Goal: Complete application form: Complete application form

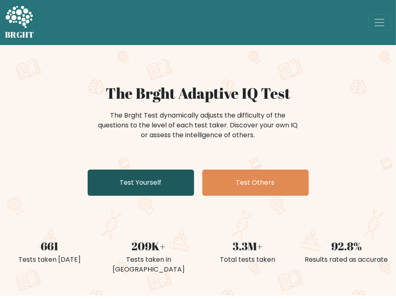
click at [155, 185] on link "Test Yourself" at bounding box center [141, 183] width 106 height 26
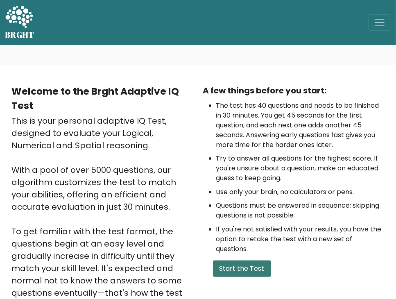
click at [252, 269] on button "Start the Test" at bounding box center [242, 268] width 58 height 16
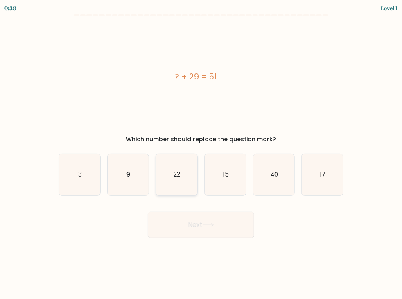
click at [181, 179] on icon "22" at bounding box center [176, 174] width 41 height 41
click at [201, 154] on input "c. 22" at bounding box center [201, 151] width 0 height 4
radio input "true"
click at [181, 179] on icon "22" at bounding box center [176, 174] width 41 height 41
click at [201, 154] on input "c. 22" at bounding box center [201, 151] width 0 height 4
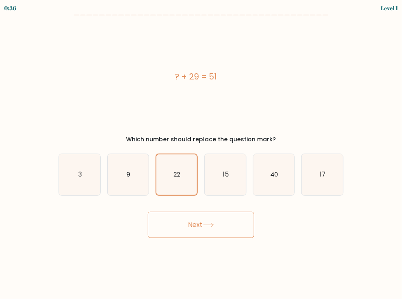
click at [197, 223] on button "Next" at bounding box center [201, 225] width 106 height 26
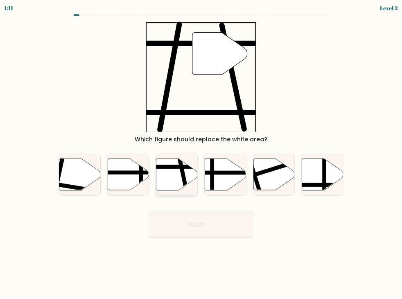
click at [182, 178] on line at bounding box center [187, 192] width 17 height 78
click at [201, 154] on input "c." at bounding box center [201, 151] width 0 height 4
radio input "true"
click at [198, 223] on button "Next" at bounding box center [201, 225] width 106 height 26
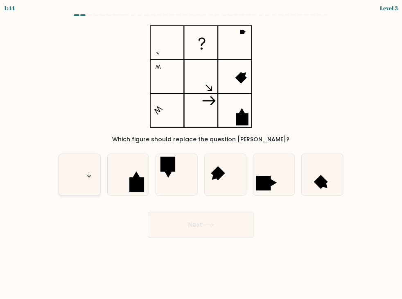
click at [95, 190] on icon at bounding box center [79, 174] width 41 height 41
click at [201, 154] on input "a." at bounding box center [201, 151] width 0 height 4
radio input "true"
click at [185, 224] on button "Next" at bounding box center [201, 225] width 106 height 26
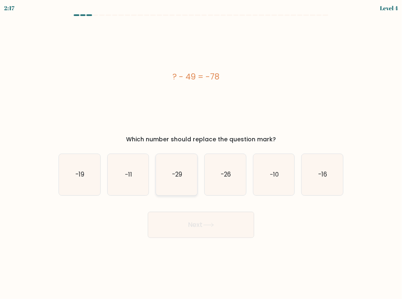
click at [172, 171] on text "-29" at bounding box center [177, 174] width 10 height 9
click at [201, 154] on input "c. -29" at bounding box center [201, 151] width 0 height 4
radio input "true"
click at [210, 231] on button "Next" at bounding box center [201, 225] width 106 height 26
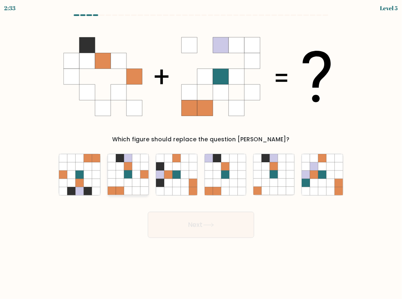
click at [126, 189] on icon at bounding box center [128, 191] width 8 height 8
click at [201, 154] on input "b." at bounding box center [201, 151] width 0 height 4
radio input "true"
click at [183, 226] on button "Next" at bounding box center [201, 225] width 106 height 26
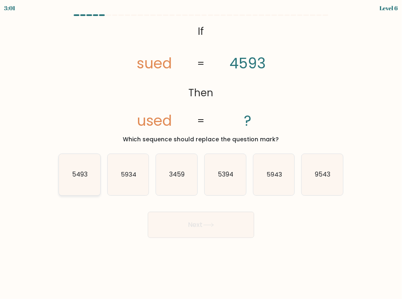
click at [87, 184] on icon "5493" at bounding box center [79, 174] width 41 height 41
click at [201, 154] on input "a. 5493" at bounding box center [201, 151] width 0 height 4
radio input "true"
click at [205, 222] on button "Next" at bounding box center [201, 225] width 106 height 26
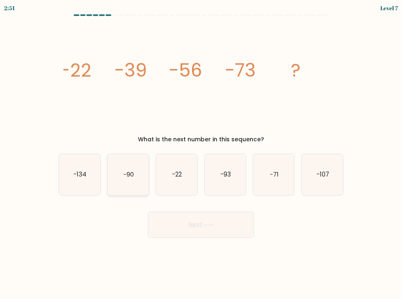
click at [136, 181] on icon "-90" at bounding box center [128, 174] width 41 height 41
click at [201, 154] on input "b. -90" at bounding box center [201, 151] width 0 height 4
radio input "true"
click at [179, 218] on button "Next" at bounding box center [201, 225] width 106 height 26
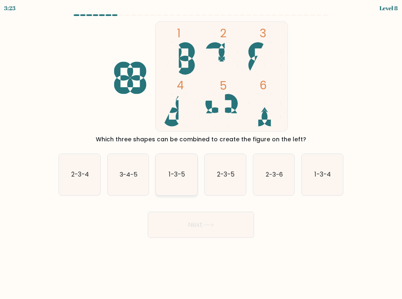
click at [177, 181] on icon "1-3-5" at bounding box center [176, 174] width 41 height 41
click at [201, 154] on input "c. 1-3-5" at bounding box center [201, 151] width 0 height 4
radio input "true"
click at [205, 228] on button "Next" at bounding box center [201, 225] width 106 height 26
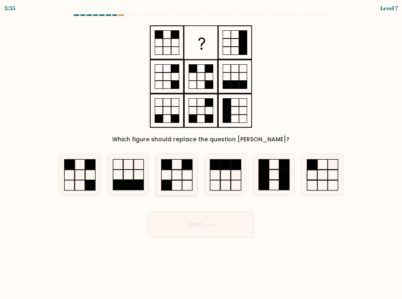
click at [189, 184] on icon at bounding box center [176, 174] width 41 height 41
click at [201, 154] on input "c." at bounding box center [201, 151] width 0 height 4
radio input "true"
click at [205, 226] on icon at bounding box center [208, 225] width 11 height 5
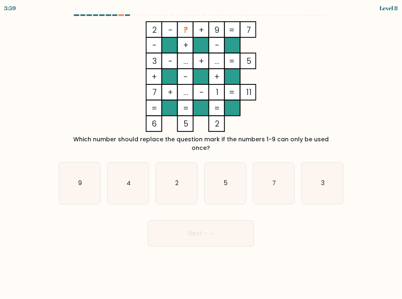
click at [152, 174] on div "c. 2" at bounding box center [176, 183] width 49 height 42
click at [141, 174] on icon "4" at bounding box center [128, 183] width 41 height 41
click at [201, 154] on input "b. 4" at bounding box center [201, 151] width 0 height 4
radio input "true"
click at [210, 228] on button "Next" at bounding box center [201, 233] width 106 height 26
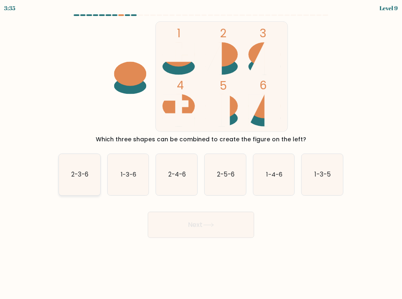
click at [69, 186] on icon "2-3-6" at bounding box center [79, 174] width 41 height 41
click at [201, 154] on input "a. 2-3-6" at bounding box center [201, 151] width 0 height 4
radio input "true"
click at [184, 222] on button "Next" at bounding box center [201, 225] width 106 height 26
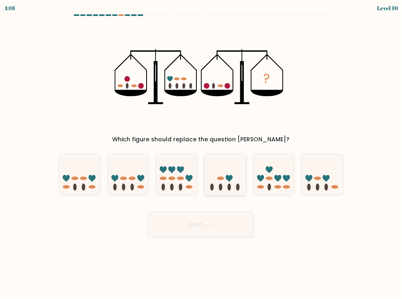
click at [238, 167] on icon at bounding box center [225, 175] width 41 height 34
click at [201, 154] on input "d." at bounding box center [201, 151] width 0 height 4
radio input "true"
click at [282, 176] on icon at bounding box center [273, 175] width 41 height 34
click at [201, 154] on input "e." at bounding box center [201, 151] width 0 height 4
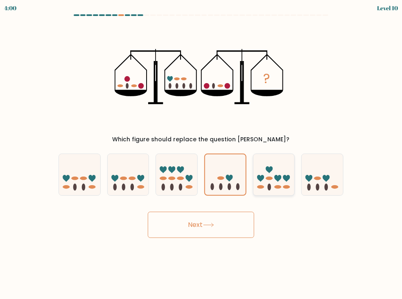
radio input "true"
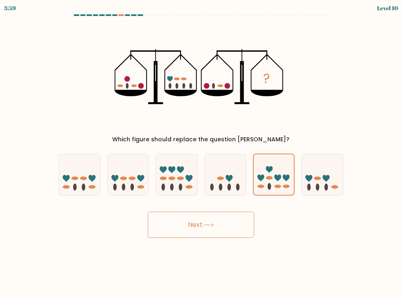
click at [210, 230] on button "Next" at bounding box center [201, 225] width 106 height 26
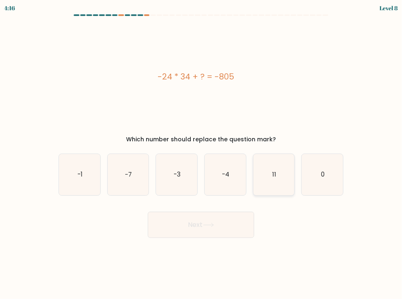
click at [269, 185] on icon "11" at bounding box center [273, 174] width 41 height 41
click at [201, 154] on input "e. 11" at bounding box center [201, 151] width 0 height 4
radio input "true"
click at [212, 224] on icon at bounding box center [208, 225] width 11 height 5
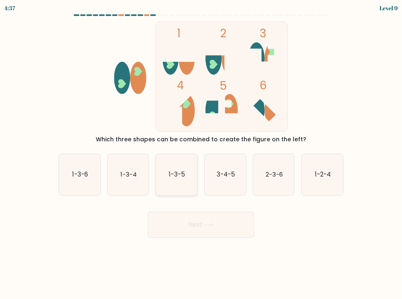
click at [175, 176] on text "1-3-5" at bounding box center [177, 174] width 16 height 9
click at [201, 154] on input "c. 1-3-5" at bounding box center [201, 151] width 0 height 4
radio input "true"
click at [192, 215] on button "Next" at bounding box center [201, 225] width 106 height 26
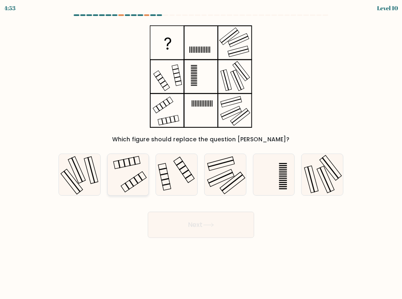
click at [134, 179] on rect at bounding box center [135, 180] width 5 height 7
click at [201, 154] on input "b." at bounding box center [201, 151] width 0 height 4
radio input "true"
click at [213, 238] on body "4:48 Level 10" at bounding box center [201, 149] width 402 height 299
click at [212, 232] on button "Next" at bounding box center [201, 225] width 106 height 26
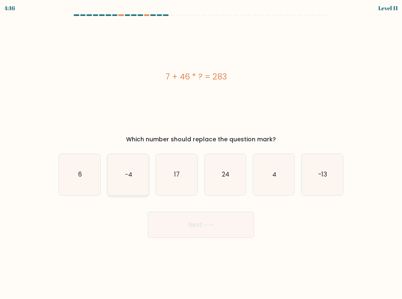
drag, startPoint x: 87, startPoint y: 181, endPoint x: 147, endPoint y: 189, distance: 59.9
click at [147, 189] on div "a. 6 b. -4 c." at bounding box center [201, 171] width 292 height 49
click at [88, 185] on icon "6" at bounding box center [79, 174] width 41 height 41
click at [201, 154] on input "a. 6" at bounding box center [201, 151] width 0 height 4
radio input "true"
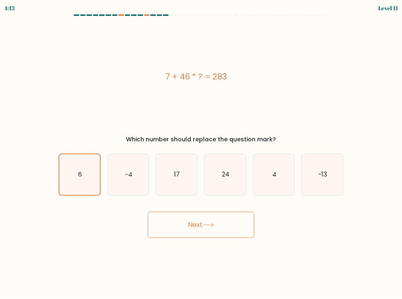
click at [165, 221] on button "Next" at bounding box center [201, 225] width 106 height 26
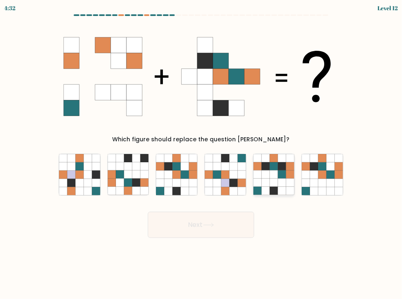
click at [254, 178] on icon at bounding box center [257, 174] width 8 height 8
click at [201, 154] on input "e." at bounding box center [201, 151] width 0 height 4
radio input "true"
click at [211, 232] on button "Next" at bounding box center [201, 225] width 106 height 26
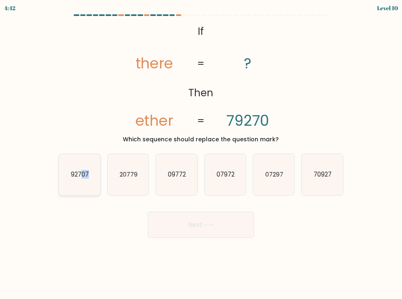
drag, startPoint x: 90, startPoint y: 171, endPoint x: 76, endPoint y: 192, distance: 25.8
click at [76, 192] on icon "92707" at bounding box center [79, 174] width 41 height 41
click at [90, 185] on icon "92707" at bounding box center [79, 174] width 41 height 41
click at [201, 154] on input "a. 92707" at bounding box center [201, 151] width 0 height 4
radio input "true"
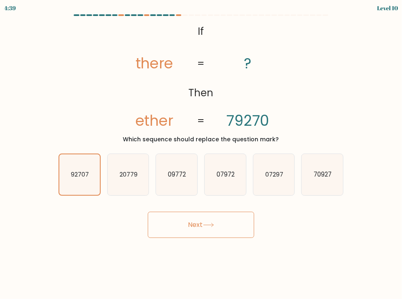
click at [180, 218] on button "Next" at bounding box center [201, 225] width 106 height 26
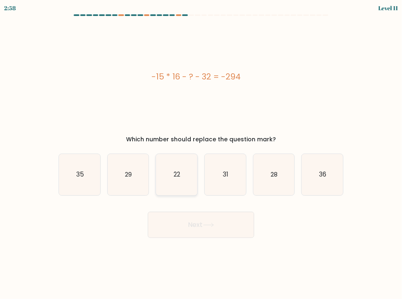
click at [186, 179] on icon "22" at bounding box center [176, 174] width 41 height 41
click at [201, 154] on input "c. 22" at bounding box center [201, 151] width 0 height 4
radio input "true"
click at [195, 218] on button "Next" at bounding box center [201, 225] width 106 height 26
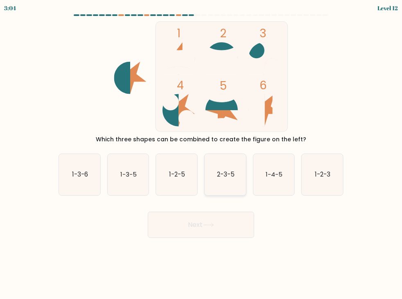
click at [223, 167] on icon "2-3-5" at bounding box center [225, 174] width 41 height 41
click at [201, 154] on input "d. 2-3-5" at bounding box center [201, 151] width 0 height 4
radio input "true"
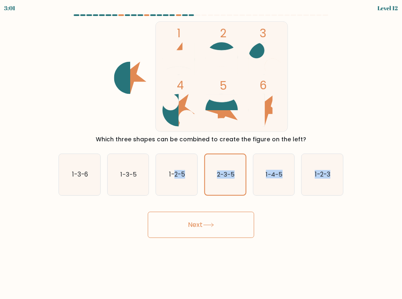
drag, startPoint x: 175, startPoint y: 169, endPoint x: 206, endPoint y: 217, distance: 57.8
click at [206, 217] on form at bounding box center [201, 126] width 402 height 224
click at [183, 189] on icon "1-2-5" at bounding box center [176, 174] width 41 height 41
click at [201, 154] on input "c. 1-2-5" at bounding box center [201, 151] width 0 height 4
radio input "true"
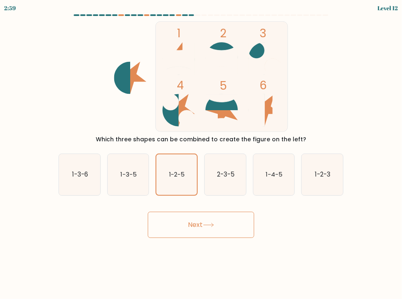
click at [204, 227] on button "Next" at bounding box center [201, 225] width 106 height 26
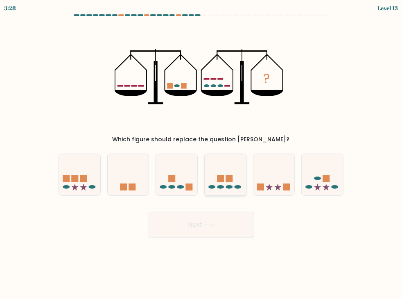
click at [216, 192] on icon at bounding box center [225, 175] width 41 height 34
click at [201, 154] on input "d." at bounding box center [201, 151] width 0 height 4
radio input "true"
click at [223, 219] on button "Next" at bounding box center [201, 225] width 106 height 26
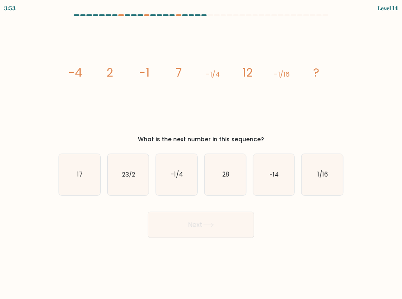
click at [149, 183] on div "23/2" at bounding box center [128, 175] width 42 height 42
click at [201, 154] on input "b. 23/2" at bounding box center [201, 151] width 0 height 4
radio input "true"
click at [206, 231] on button "Next" at bounding box center [201, 225] width 106 height 26
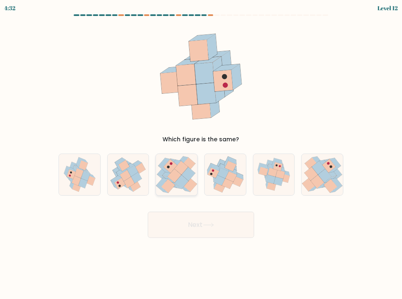
click at [194, 182] on icon at bounding box center [190, 185] width 14 height 14
click at [201, 154] on input "c." at bounding box center [201, 151] width 0 height 4
radio input "true"
click at [206, 222] on button "Next" at bounding box center [201, 225] width 106 height 26
